Goal: Information Seeking & Learning: Check status

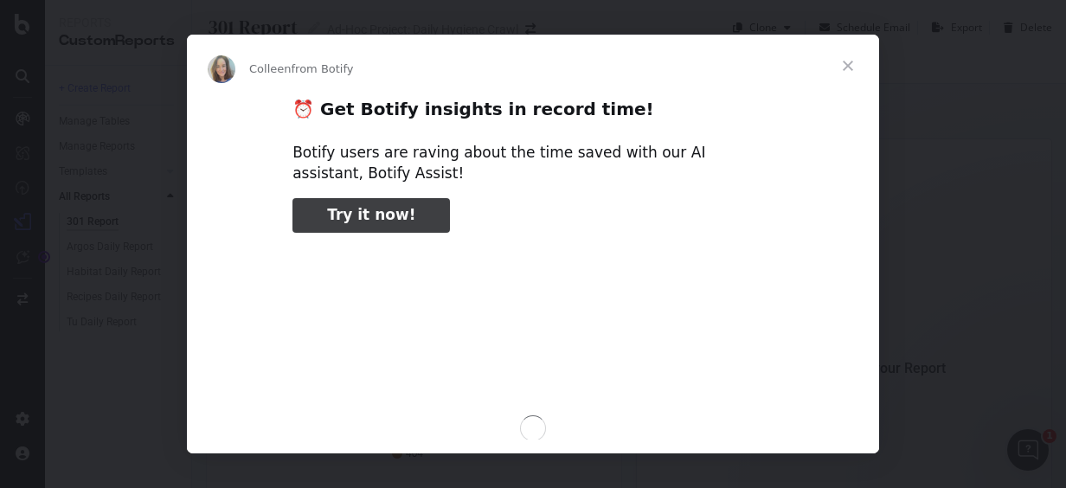
click at [844, 66] on span "Close" at bounding box center [847, 66] width 62 height 62
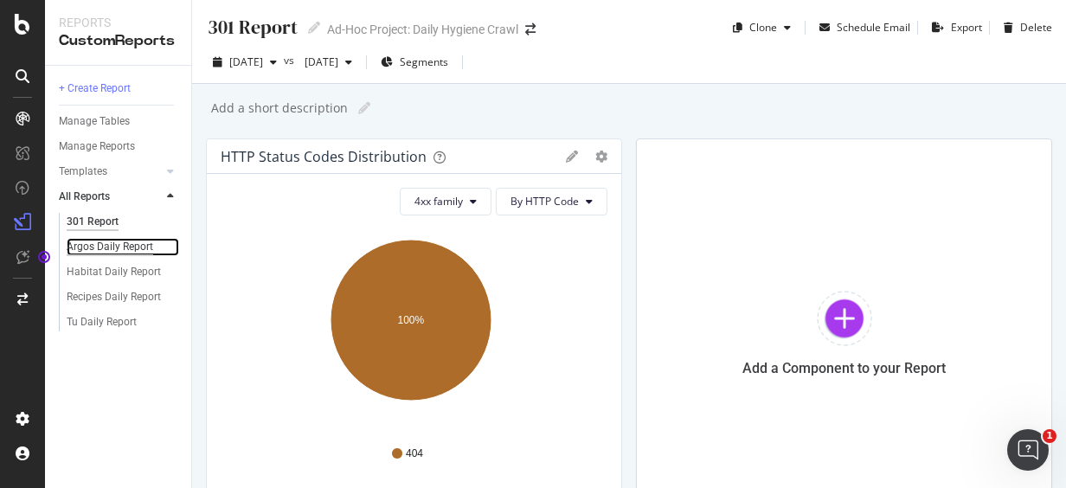
click at [141, 242] on div "Argos Daily Report" at bounding box center [110, 247] width 86 height 18
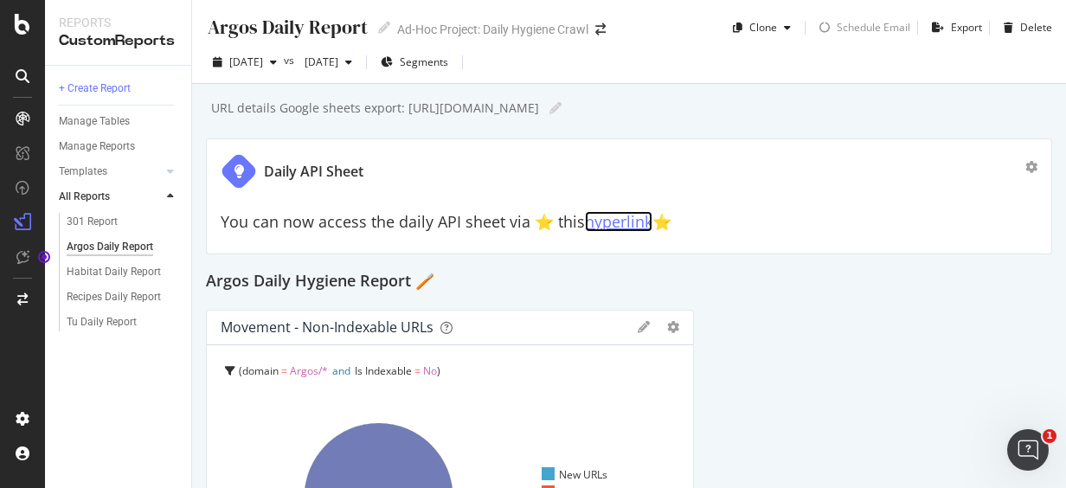
click at [624, 228] on link "hyperlink" at bounding box center [618, 221] width 67 height 21
